Goal: Check status: Check status

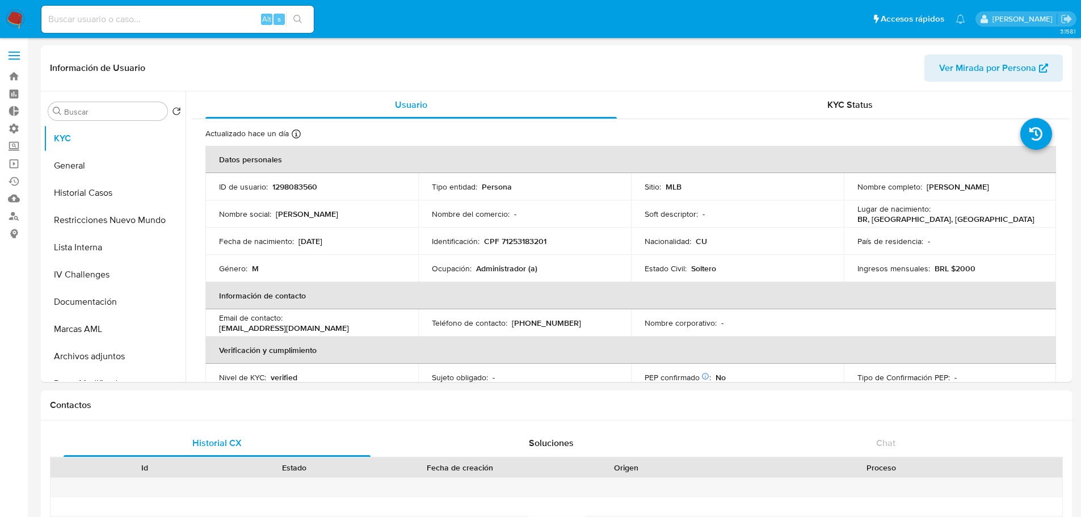
select select "10"
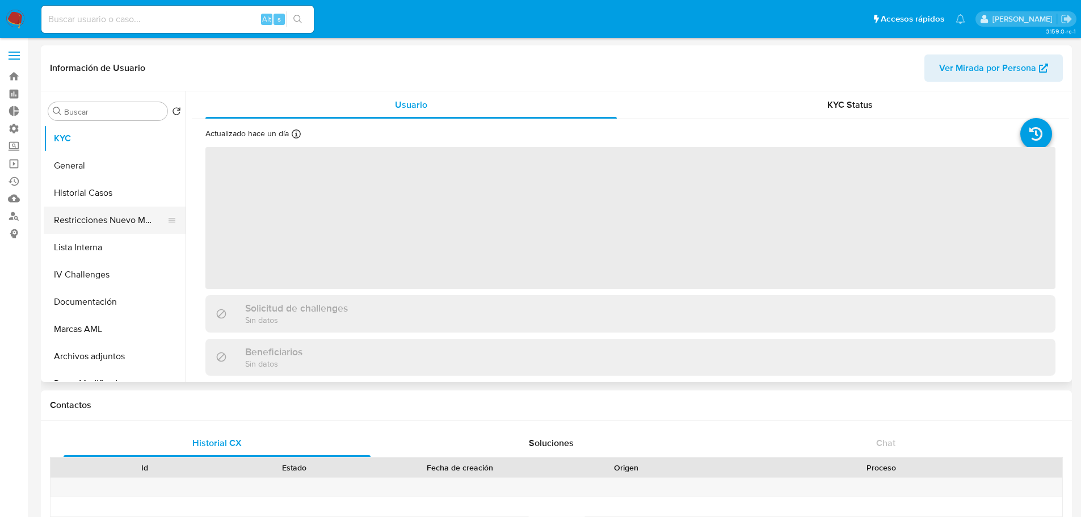
select select "10"
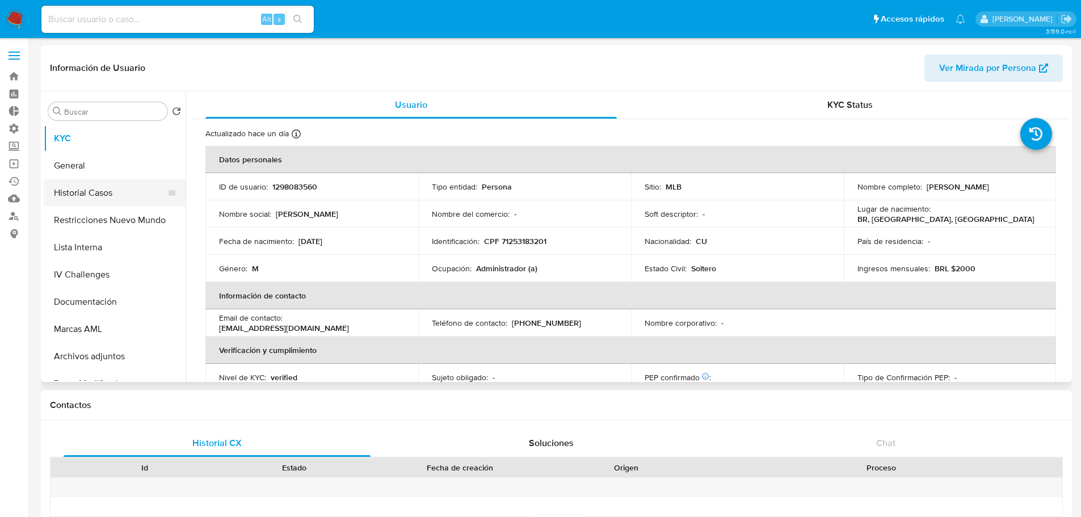
click at [81, 191] on button "Historial Casos" at bounding box center [110, 192] width 133 height 27
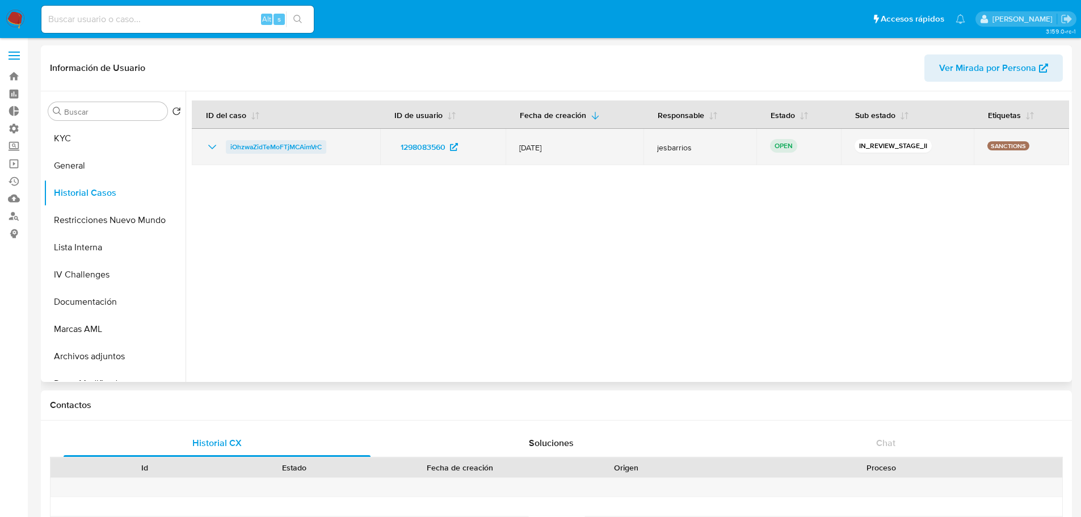
click at [263, 147] on span "iOhzwaZidTeMoFTjMCAimVrC" at bounding box center [275, 147] width 91 height 14
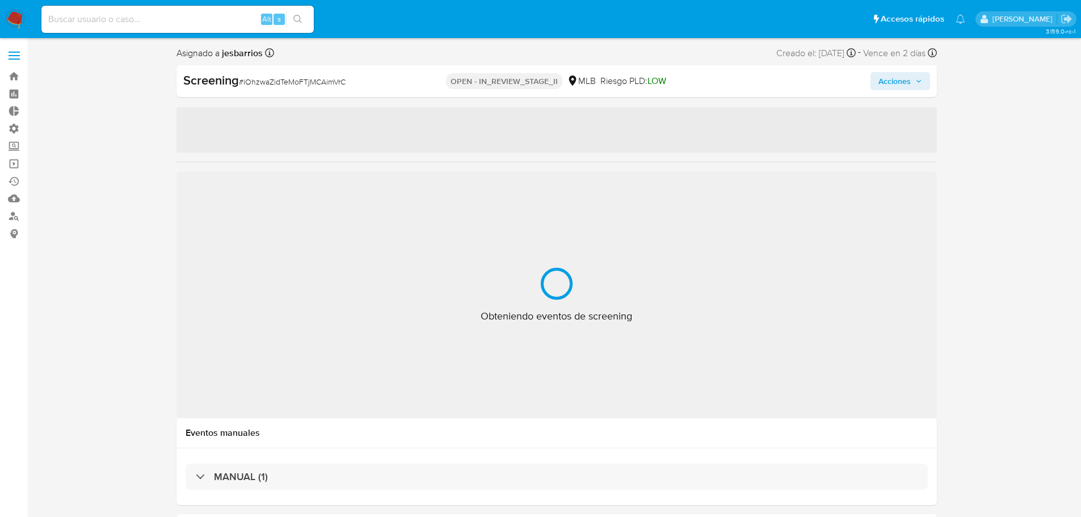
select select "10"
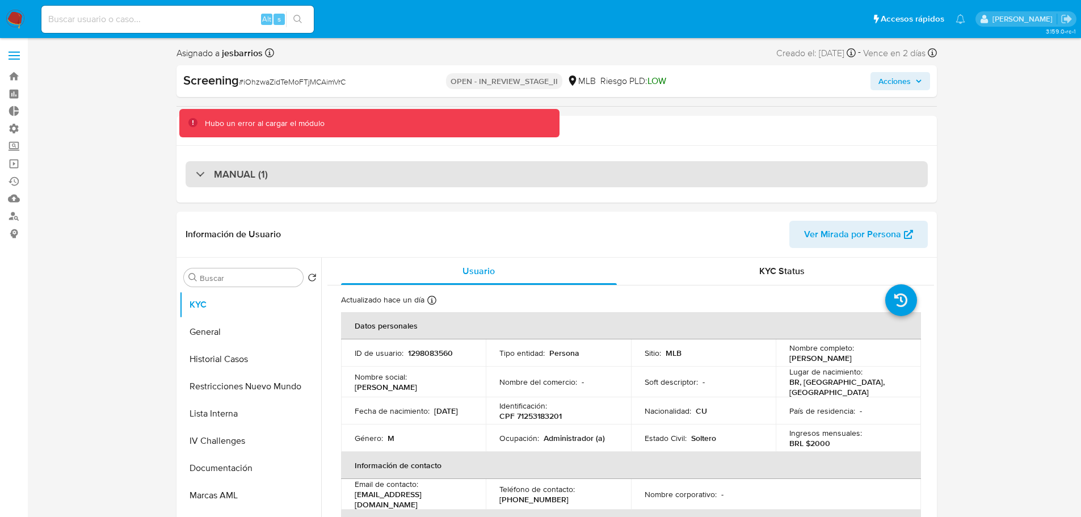
drag, startPoint x: 351, startPoint y: 188, endPoint x: 348, endPoint y: 183, distance: 6.6
click at [351, 188] on div "MANUAL (1)" at bounding box center [556, 174] width 760 height 57
click at [348, 182] on div "MANUAL (1)" at bounding box center [557, 174] width 742 height 26
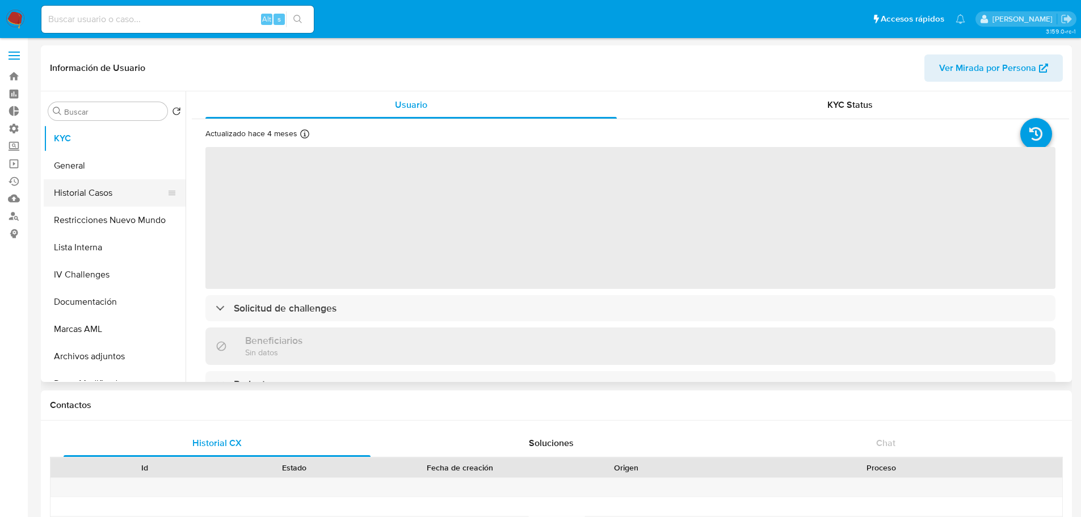
click at [86, 195] on button "Historial Casos" at bounding box center [110, 192] width 133 height 27
select select "10"
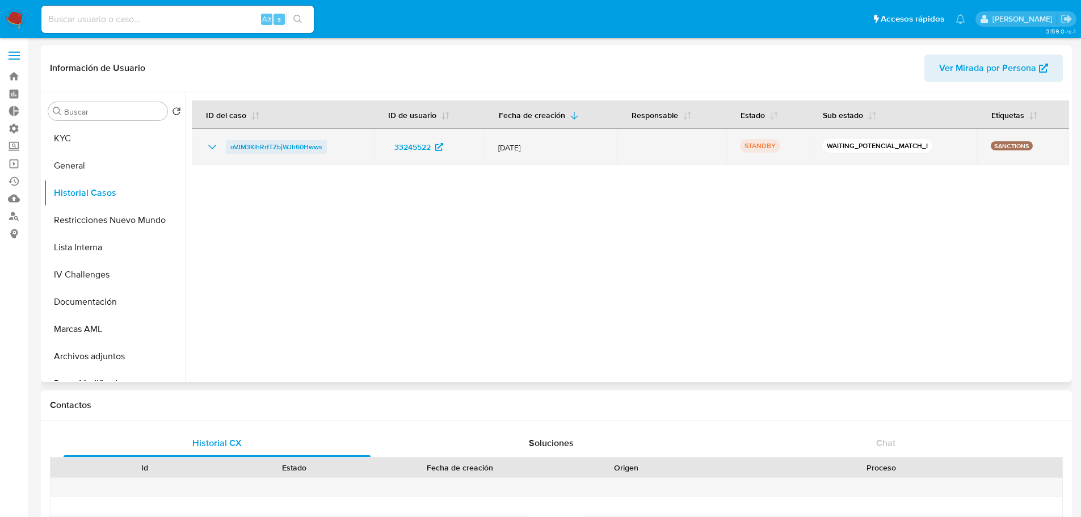
click at [269, 150] on span "oVJM3KIhRrfTZbjWJh60Hwws" at bounding box center [276, 147] width 92 height 14
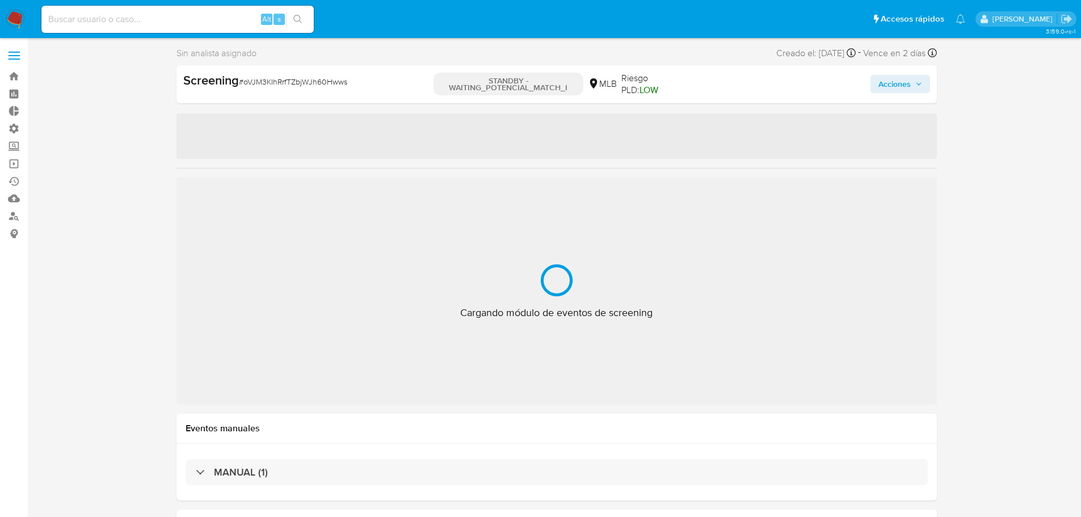
select select "10"
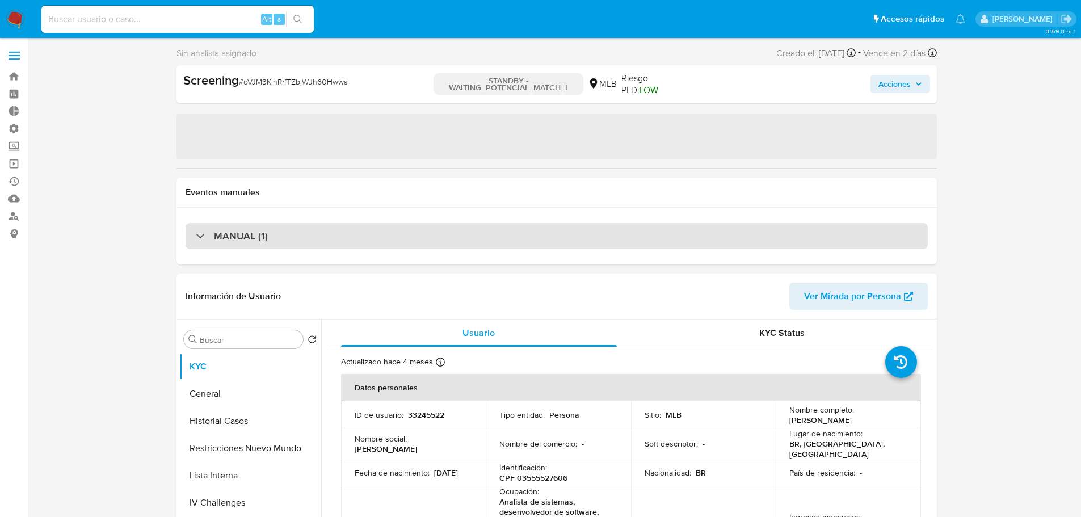
click at [260, 239] on h3 "MANUAL (1)" at bounding box center [241, 236] width 54 height 12
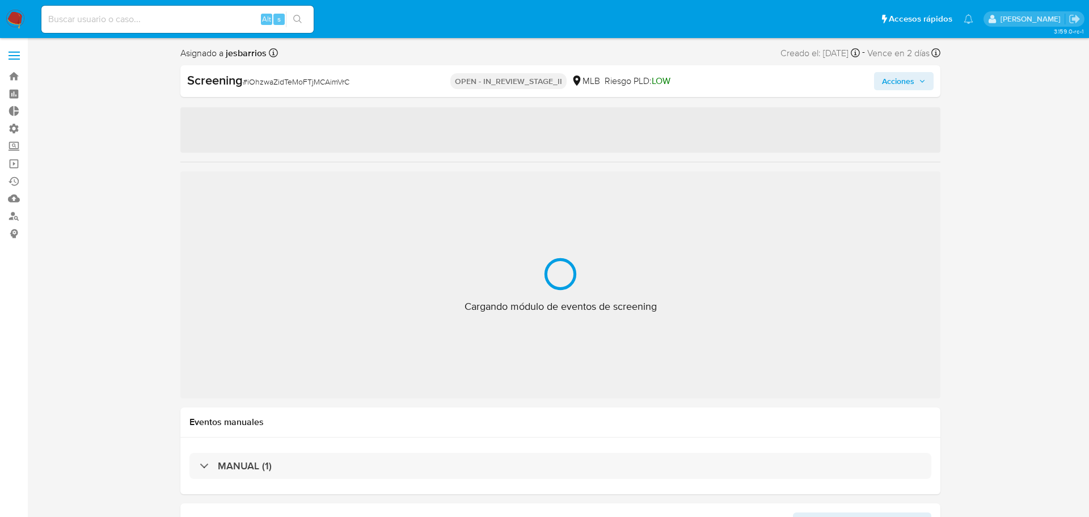
select select "10"
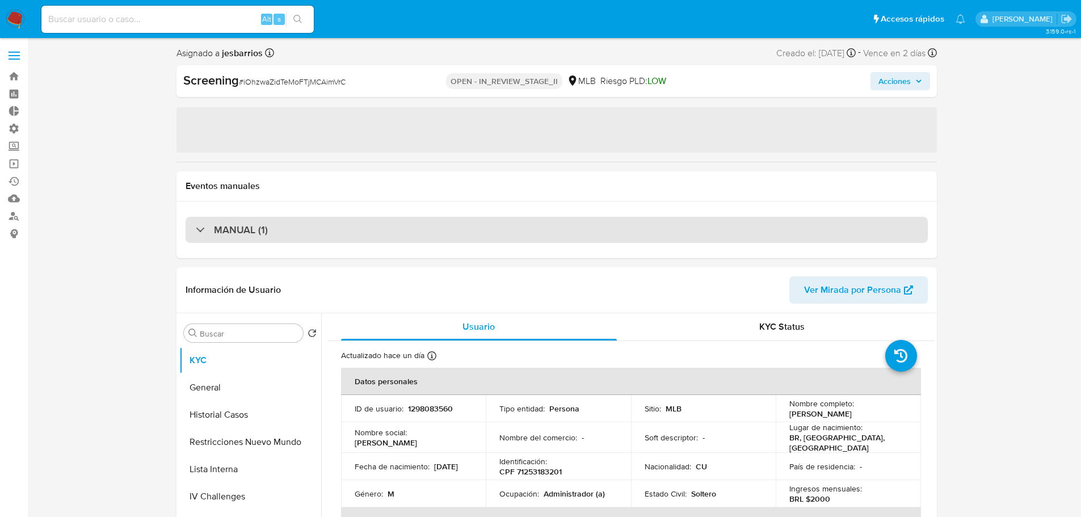
click at [280, 234] on div "MANUAL (1)" at bounding box center [557, 230] width 742 height 26
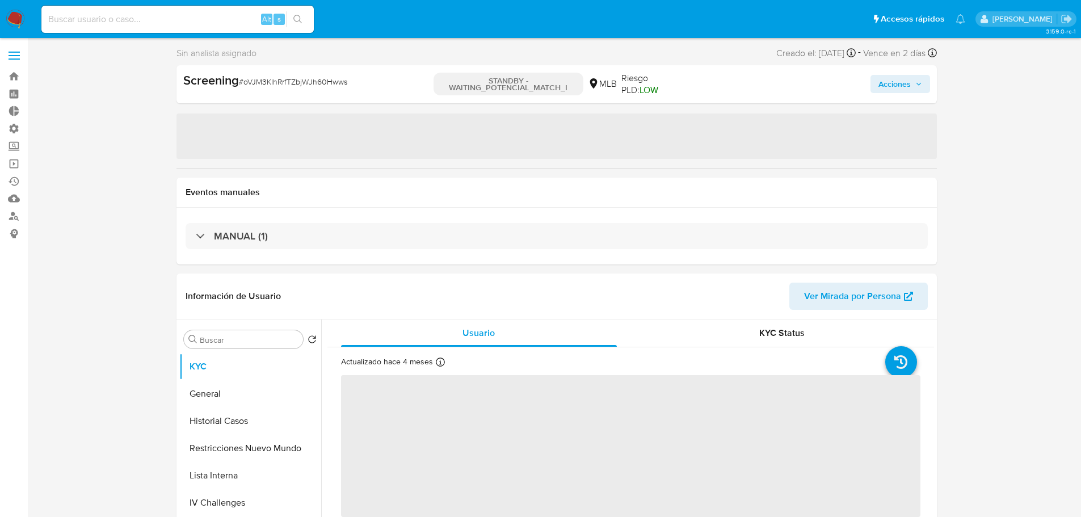
select select "10"
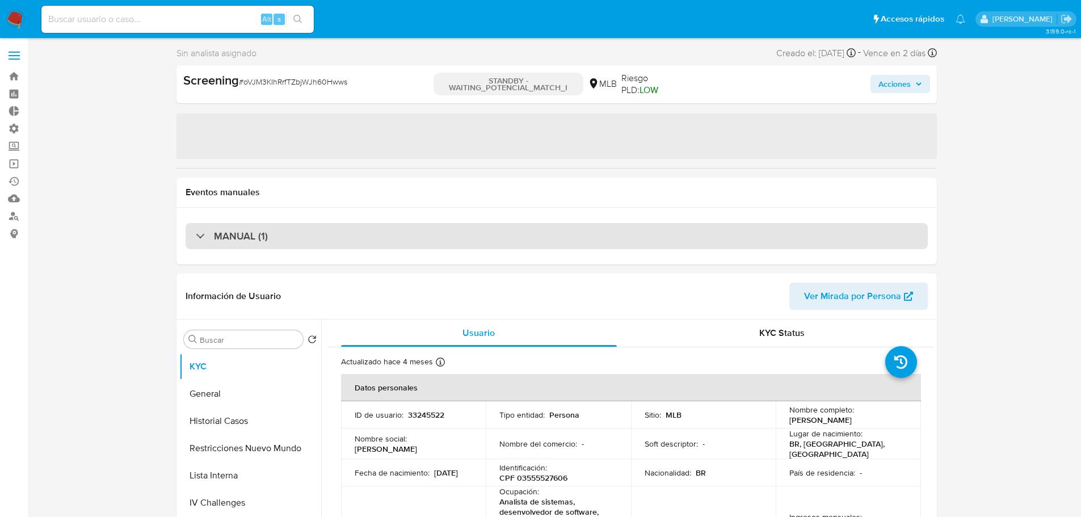
click at [326, 244] on div "MANUAL (1)" at bounding box center [557, 236] width 742 height 26
